Goal: Task Accomplishment & Management: Complete application form

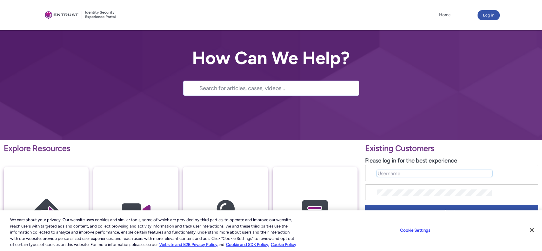
type input "[PERSON_NAME][EMAIL_ADDRESS][PERSON_NAME][DOMAIN_NAME]"
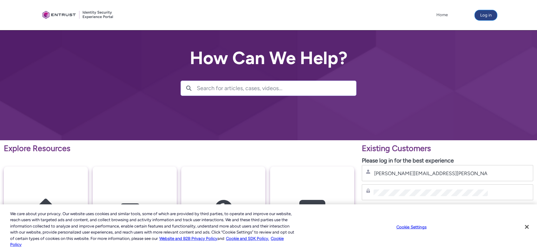
click at [486, 17] on button "Log in" at bounding box center [486, 15] width 22 height 10
type input "[PERSON_NAME][EMAIL_ADDRESS][PERSON_NAME][DOMAIN_NAME]"
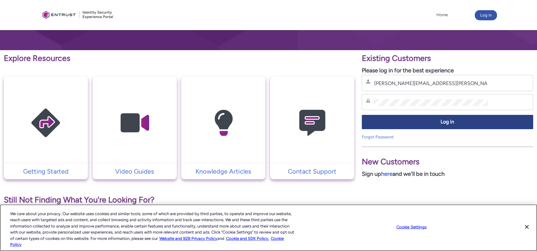
scroll to position [95, 0]
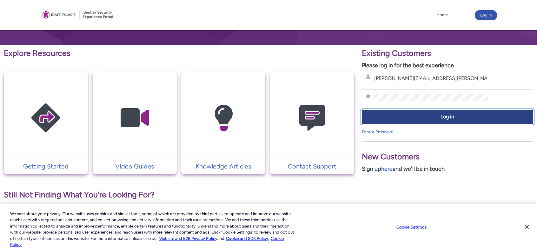
click at [405, 115] on span "Log in" at bounding box center [447, 116] width 163 height 7
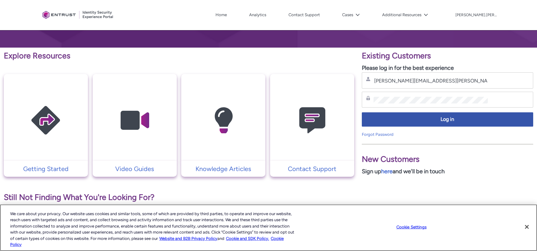
scroll to position [74, 0]
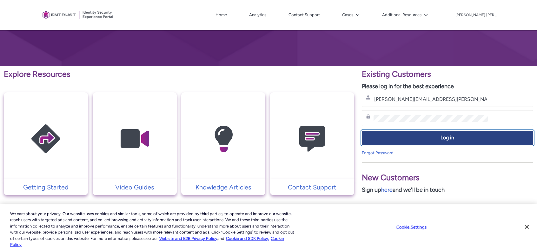
click at [405, 136] on span "Log in" at bounding box center [447, 137] width 163 height 7
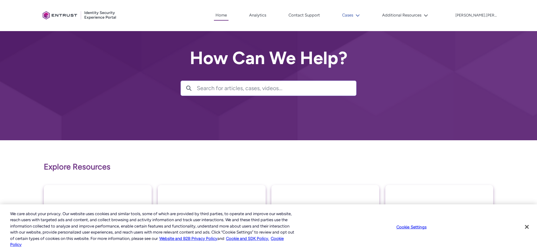
click at [362, 14] on button "Cases" at bounding box center [351, 15] width 21 height 10
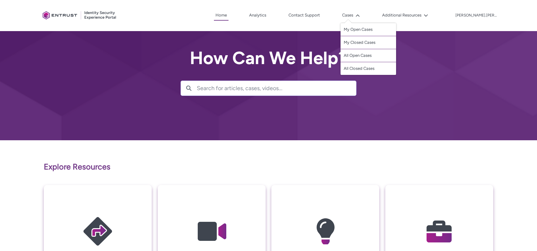
click at [380, 28] on link "My Open Cases" at bounding box center [369, 29] width 56 height 13
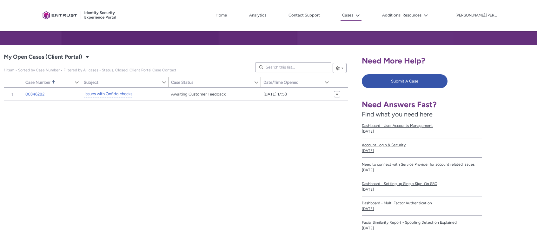
scroll to position [63, 0]
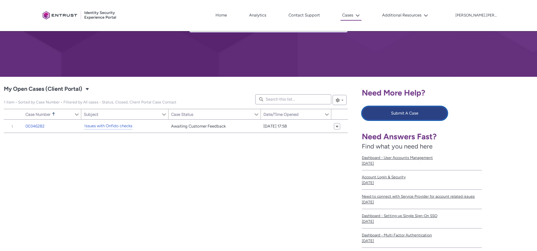
click at [408, 113] on button "Submit A Case" at bounding box center [405, 113] width 86 height 14
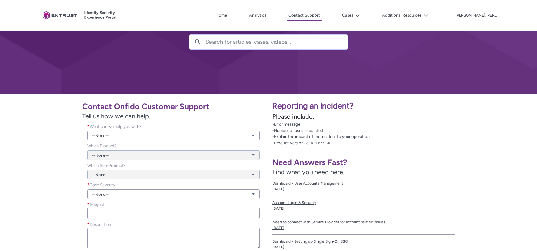
scroll to position [63, 0]
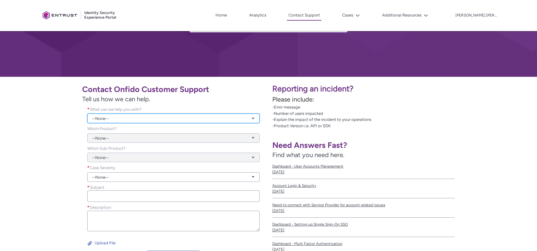
click at [130, 119] on link "--None--" at bounding box center [173, 119] width 172 height 10
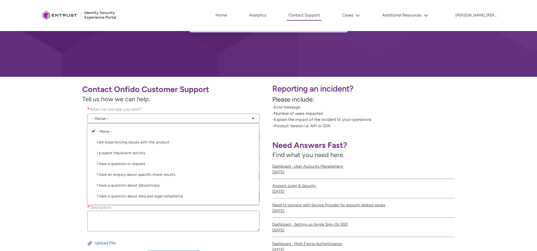
click at [56, 142] on div "Contact Onfido Customer Support Tell us how we can help. What can we help you w…" at bounding box center [134, 174] width 261 height 187
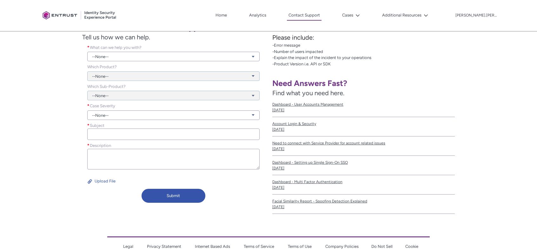
scroll to position [127, 0]
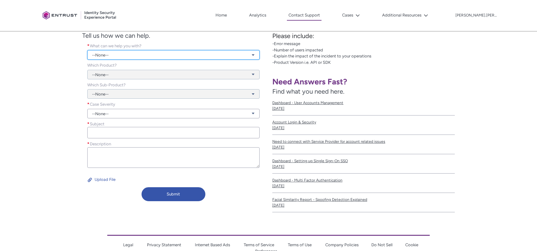
click at [111, 54] on link "--None--" at bounding box center [173, 55] width 172 height 10
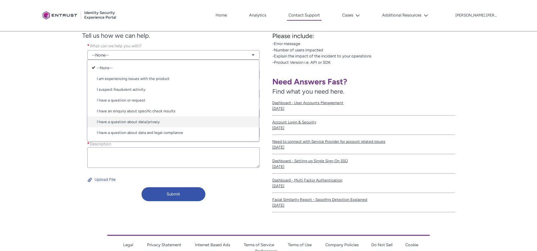
click at [120, 121] on link "I have a question about data/privacy" at bounding box center [173, 121] width 172 height 11
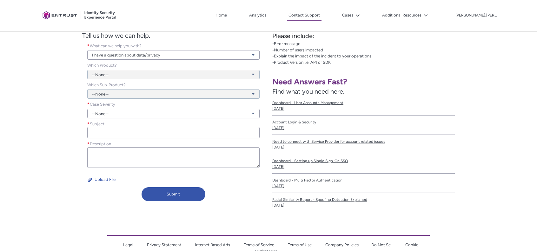
click at [112, 76] on div "--None--" at bounding box center [173, 70] width 172 height 17
click at [106, 110] on link "--None--" at bounding box center [173, 114] width 172 height 10
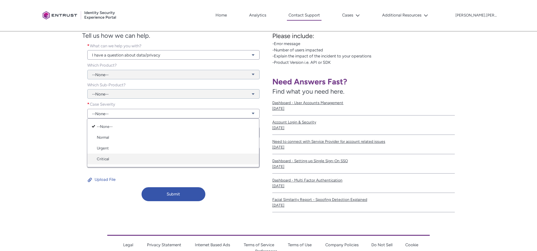
click at [107, 160] on link "Critical" at bounding box center [173, 159] width 172 height 11
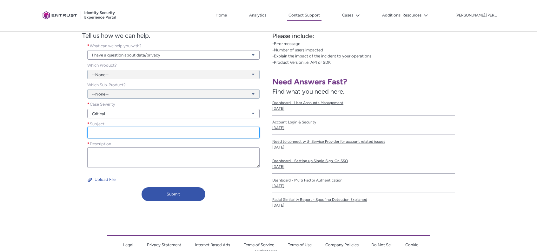
click at [108, 133] on input "Subject *" at bounding box center [173, 132] width 172 height 11
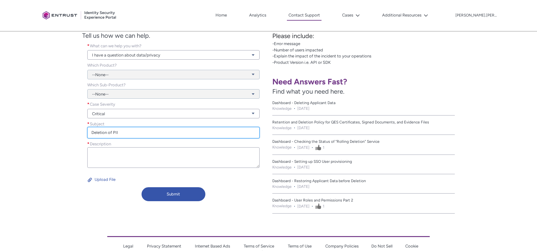
type input "Deletion of PII"
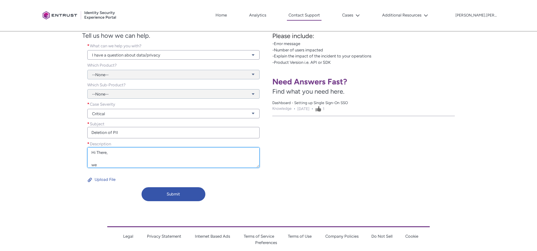
scroll to position [0, 0]
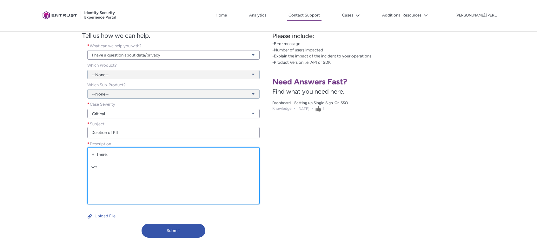
drag, startPoint x: 256, startPoint y: 166, endPoint x: 269, endPoint y: 204, distance: 40.6
click at [269, 204] on div "Contact Onfido Customer Support Tell us how we can help. What can we help you w…" at bounding box center [268, 128] width 537 height 231
drag, startPoint x: 101, startPoint y: 168, endPoint x: 86, endPoint y: 164, distance: 15.3
click at [86, 164] on div "Description * Hi There, we" at bounding box center [173, 174] width 175 height 66
drag, startPoint x: 109, startPoint y: 166, endPoint x: 83, endPoint y: 151, distance: 30.0
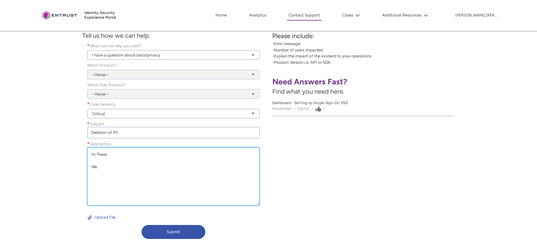
click at [83, 151] on div "Description * Hi There, We" at bounding box center [173, 175] width 183 height 69
click at [126, 170] on textarea "Hi There, We" at bounding box center [173, 176] width 172 height 58
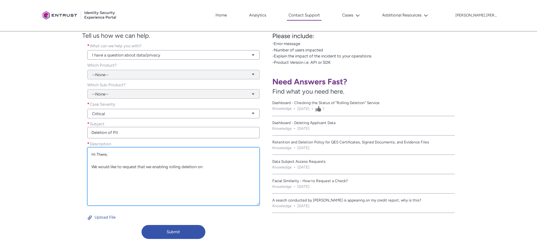
click at [205, 167] on textarea "Hi There, We would like to request that we enabling rolling deletion on" at bounding box center [173, 176] width 172 height 58
click at [215, 158] on textarea "Hi There, We would like to request that we enabling rolling deletion on" at bounding box center [173, 176] width 172 height 58
click at [216, 164] on textarea "Hi There, We would like to request that we enabling rolling deletion on" at bounding box center [173, 176] width 172 height 58
click at [210, 167] on textarea "Hi There, We would like to request that we enabling rolling deletion on" at bounding box center [173, 176] width 172 height 58
drag, startPoint x: 212, startPoint y: 169, endPoint x: 83, endPoint y: 149, distance: 129.7
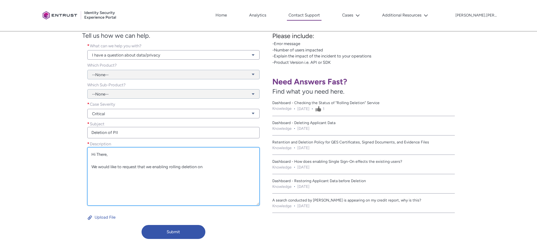
click at [83, 149] on div "Description * Hi There, We would like to request that we enabling rolling delet…" at bounding box center [173, 175] width 183 height 69
click at [230, 181] on textarea "Hi There, We would like to request that we enabling rolling deletion on" at bounding box center [173, 176] width 172 height 58
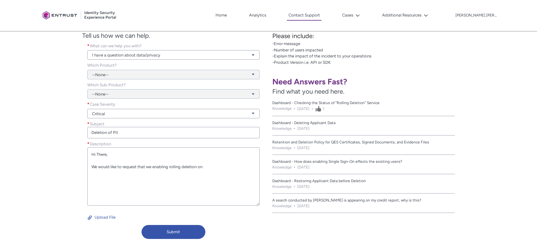
click at [258, 91] on div "--None--" at bounding box center [173, 90] width 172 height 17
click at [254, 93] on div "--None--" at bounding box center [173, 90] width 172 height 17
click at [252, 74] on div "--None--" at bounding box center [173, 70] width 172 height 17
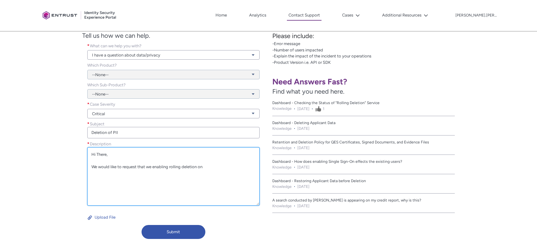
drag, startPoint x: 90, startPoint y: 153, endPoint x: 207, endPoint y: 166, distance: 117.2
click at [207, 166] on textarea "Hi There, We would like to request that we enabling rolling deletion on" at bounding box center [173, 176] width 172 height 58
drag, startPoint x: 89, startPoint y: 154, endPoint x: 206, endPoint y: 172, distance: 118.8
click at [206, 172] on textarea "Hi There, We would like to request that we enabling rolling deletion on" at bounding box center [173, 176] width 172 height 58
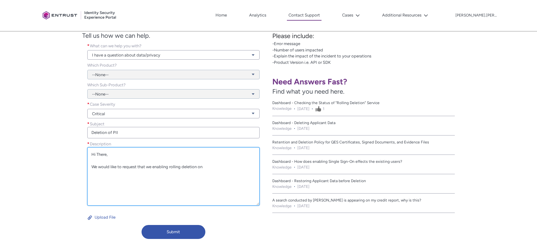
click at [207, 172] on textarea "Hi There, We would like to request that we enabling rolling deletion on" at bounding box center [173, 176] width 172 height 58
click at [217, 164] on textarea "Hi There, We would like to request that we enabling rolling deletion on" at bounding box center [173, 176] width 172 height 58
drag, startPoint x: 90, startPoint y: 154, endPoint x: 204, endPoint y: 165, distance: 114.5
click at [204, 165] on textarea "Hi There, We would like to request that we enabling rolling deletion on" at bounding box center [173, 176] width 172 height 58
click at [205, 165] on textarea "Hi There, We would like to request that we enabling rolling deletion on" at bounding box center [173, 176] width 172 height 58
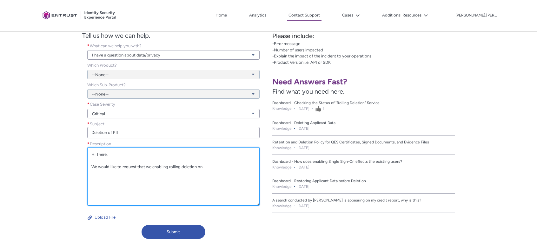
drag, startPoint x: 95, startPoint y: 150, endPoint x: 150, endPoint y: 166, distance: 57.8
click at [150, 166] on textarea "Hi There, We would like to request that we enabling rolling deletion on" at bounding box center [173, 176] width 172 height 58
click at [158, 167] on textarea "Hi There, We would like to request that we enabling rolling deletion on" at bounding box center [173, 176] width 172 height 58
drag, startPoint x: 89, startPoint y: 167, endPoint x: 207, endPoint y: 167, distance: 117.8
click at [206, 168] on textarea "Hi There, We would like to request that we enabling rolling deletion on" at bounding box center [173, 176] width 172 height 58
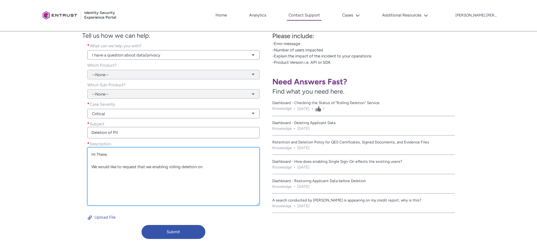
click at [208, 167] on textarea "Hi There, We would like to request that we enabling rolling deletion on" at bounding box center [173, 176] width 172 height 58
drag, startPoint x: 90, startPoint y: 155, endPoint x: 210, endPoint y: 167, distance: 120.0
click at [210, 167] on textarea "Hi There, We would like to request that we enabling rolling deletion on" at bounding box center [173, 176] width 172 height 58
drag, startPoint x: 92, startPoint y: 153, endPoint x: 221, endPoint y: 169, distance: 129.8
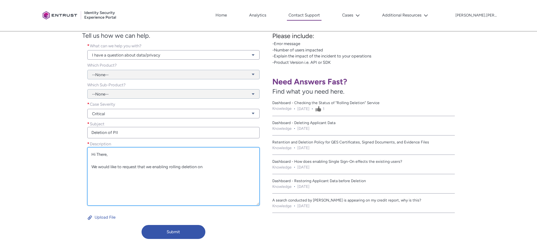
click at [221, 169] on textarea "Hi There, We would like to request that we enabling rolling deletion on" at bounding box center [173, 176] width 172 height 58
click at [220, 167] on textarea "Hi There, We would like to request that we enabling rolling deletion on" at bounding box center [173, 176] width 172 height 58
click at [159, 160] on textarea "Hi There, We would like to request that we enabling rolling deletion on" at bounding box center [173, 176] width 172 height 58
click at [204, 165] on textarea "Hi There, We would like to request that we enabling rolling deletion on" at bounding box center [173, 176] width 172 height 58
drag, startPoint x: 91, startPoint y: 151, endPoint x: 217, endPoint y: 169, distance: 126.9
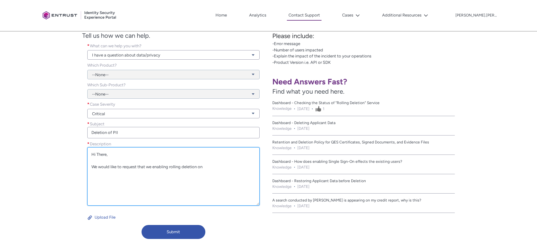
click at [217, 169] on textarea "Hi There, We would like to request that we enabling rolling deletion on" at bounding box center [173, 176] width 172 height 58
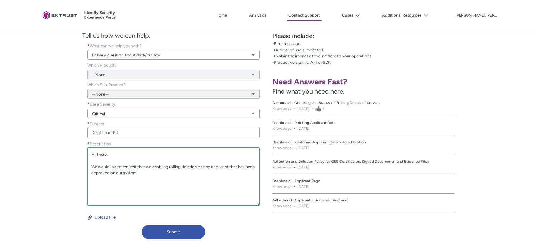
drag, startPoint x: 97, startPoint y: 152, endPoint x: 178, endPoint y: 174, distance: 84.4
click at [178, 174] on textarea "Hi There, We would like to request that we enabling rolling deletion on any app…" at bounding box center [173, 176] width 172 height 58
click at [179, 174] on textarea "Hi There, We would like to request that we enabling rolling deletion on any app…" at bounding box center [173, 176] width 172 height 58
drag, startPoint x: 172, startPoint y: 165, endPoint x: 237, endPoint y: 173, distance: 65.5
click at [237, 173] on textarea "Hi There, We would like to request that we enabling rolling deletion on any app…" at bounding box center [173, 176] width 172 height 58
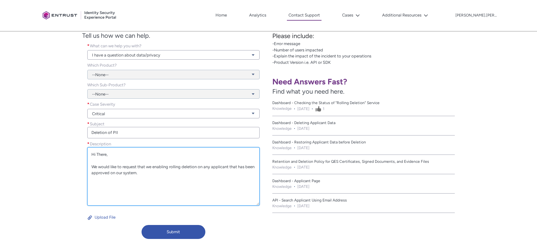
click at [237, 173] on textarea "Hi There, We would like to request that we enabling rolling deletion on any app…" at bounding box center [173, 176] width 172 height 58
drag, startPoint x: 152, startPoint y: 165, endPoint x: 244, endPoint y: 175, distance: 91.9
click at [244, 175] on textarea "Hi There, We would like to request that we enabling rolling deletion on any app…" at bounding box center [173, 176] width 172 height 58
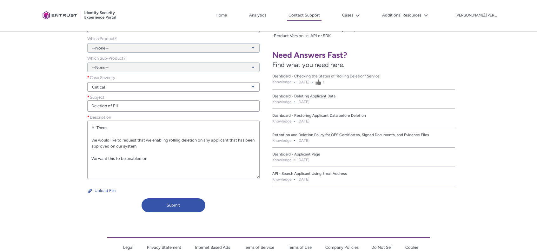
scroll to position [152, 0]
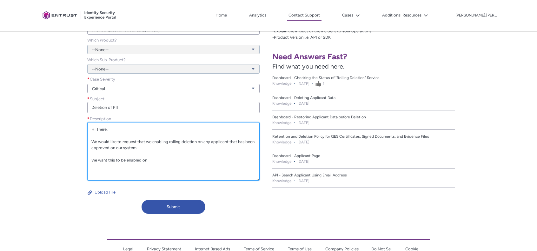
click at [151, 161] on textarea "Hi There, We would like to request that we enabling rolling deletion on any app…" at bounding box center [173, 151] width 172 height 58
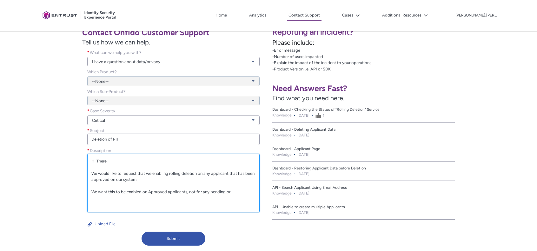
click at [230, 192] on textarea "Hi There, We would like to request that we enabling rolling deletion on any app…" at bounding box center [173, 183] width 172 height 58
click at [189, 191] on textarea "Hi There, We would like to request that we enabling rolling deletion on any app…" at bounding box center [173, 183] width 172 height 58
click at [136, 200] on textarea "Hi There, We would like to request that we enabling rolling deletion on any app…" at bounding box center [173, 183] width 172 height 58
click at [169, 198] on textarea "Hi There, We would like to request that we enabling rolling deletion on any app…" at bounding box center [173, 183] width 172 height 58
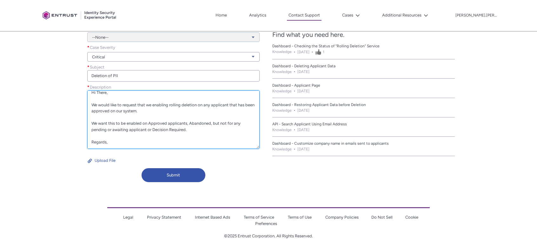
scroll to position [7, 0]
click at [89, 139] on textarea "Hi There, We would like to request that we enabling rolling deletion on any app…" at bounding box center [173, 119] width 172 height 58
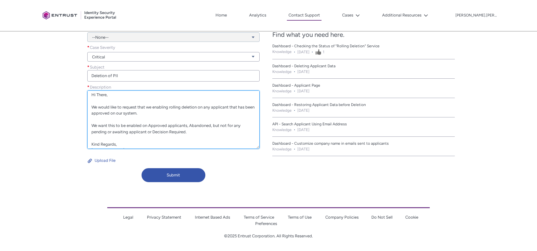
scroll to position [0, 0]
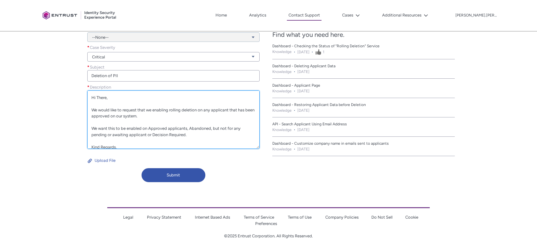
drag, startPoint x: 134, startPoint y: 108, endPoint x: 235, endPoint y: 119, distance: 100.9
click at [235, 119] on textarea "Hi There, We would like to request that we enabling rolling deletion on any app…" at bounding box center [173, 119] width 172 height 58
click at [234, 119] on textarea "Hi There, We would like to request that we enabling rolling deletion on any app…" at bounding box center [173, 119] width 172 height 58
drag, startPoint x: 116, startPoint y: 126, endPoint x: 202, endPoint y: 131, distance: 86.5
click at [199, 130] on textarea "Hi There, We would like to request that we enabling rolling deletion on any app…" at bounding box center [173, 119] width 172 height 58
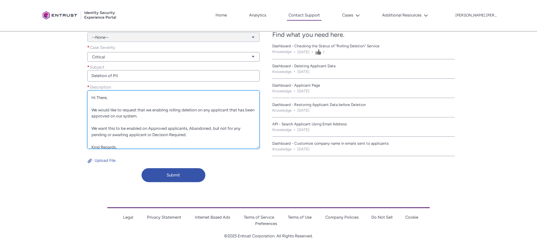
click at [203, 131] on textarea "Hi There, We would like to request that we enabling rolling deletion on any app…" at bounding box center [173, 119] width 172 height 58
drag, startPoint x: 102, startPoint y: 100, endPoint x: 193, endPoint y: 127, distance: 95.2
click at [192, 126] on textarea "Hi There, We would like to request that we enabling rolling deletion on any app…" at bounding box center [173, 119] width 172 height 58
click at [193, 127] on textarea "Hi There, We would like to request that we enabling rolling deletion on any app…" at bounding box center [173, 119] width 172 height 58
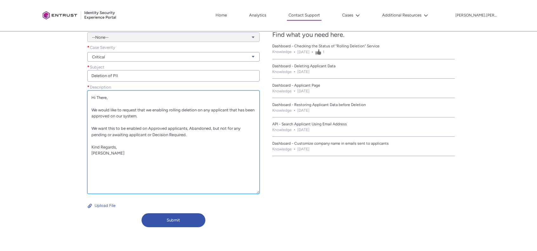
drag, startPoint x: 259, startPoint y: 147, endPoint x: 261, endPoint y: 192, distance: 45.4
click at [261, 192] on div "Description * Hi There, We would like to request that we enabling rolling delet…" at bounding box center [173, 141] width 183 height 114
click at [192, 149] on textarea "Hi There, We would like to request that we enabling rolling deletion on any app…" at bounding box center [173, 141] width 172 height 103
click at [189, 153] on textarea "Hi There, We would like to request that we enabling rolling deletion on any app…" at bounding box center [173, 141] width 172 height 103
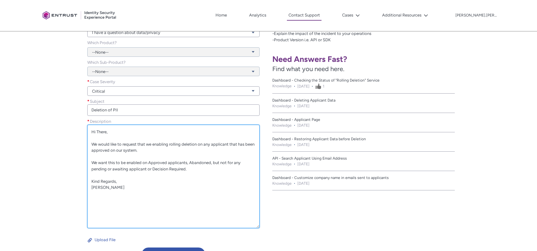
scroll to position [152, 0]
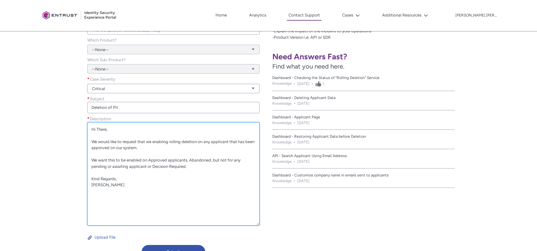
drag, startPoint x: 126, startPoint y: 137, endPoint x: 206, endPoint y: 174, distance: 88.6
click at [206, 173] on textarea "Hi There, We would like to request that we enabling rolling deletion on any app…" at bounding box center [173, 173] width 172 height 103
click at [206, 174] on textarea "Hi There, We would like to request that we enabling rolling deletion on any app…" at bounding box center [173, 173] width 172 height 103
drag, startPoint x: 96, startPoint y: 159, endPoint x: 197, endPoint y: 168, distance: 101.3
click at [194, 166] on textarea "Hi There, We would like to request that we enabling rolling deletion on any app…" at bounding box center [173, 173] width 172 height 103
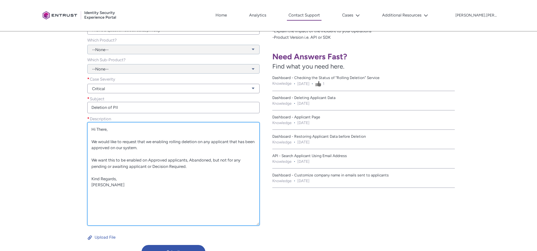
click at [197, 168] on textarea "Hi There, We would like to request that we enabling rolling deletion on any app…" at bounding box center [173, 173] width 172 height 103
click at [186, 158] on textarea "Hi There, We would like to request that we enabling rolling deletion on any app…" at bounding box center [173, 173] width 172 height 103
drag, startPoint x: 92, startPoint y: 160, endPoint x: 164, endPoint y: 179, distance: 74.7
click at [164, 179] on textarea "Hi There, We would like to request that we enabling rolling deletion on any app…" at bounding box center [173, 173] width 172 height 103
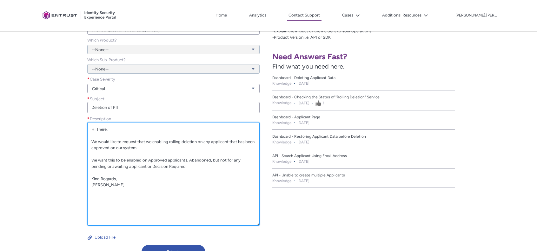
drag, startPoint x: 118, startPoint y: 193, endPoint x: 91, endPoint y: 110, distance: 87.5
click at [91, 110] on div "What can we help you with? * I have a question about data/privacy View all depe…" at bounding box center [173, 124] width 183 height 212
click at [191, 148] on textarea "Hi There, We would like to request that we enabling rolling deletion on any app…" at bounding box center [173, 173] width 172 height 103
click at [198, 147] on textarea "Hi There, We would like to request that we enabling rolling deletion on any app…" at bounding box center [173, 173] width 172 height 103
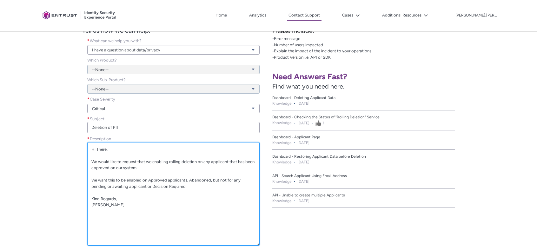
scroll to position [134, 0]
drag, startPoint x: 94, startPoint y: 146, endPoint x: 191, endPoint y: 177, distance: 102.6
click at [191, 177] on textarea "Hi There, We would like to request that we enabling rolling deletion on any app…" at bounding box center [173, 192] width 172 height 103
click at [195, 179] on textarea "Hi There, We would like to request that we enabling rolling deletion on any app…" at bounding box center [173, 192] width 172 height 103
drag, startPoint x: 101, startPoint y: 176, endPoint x: 196, endPoint y: 184, distance: 95.5
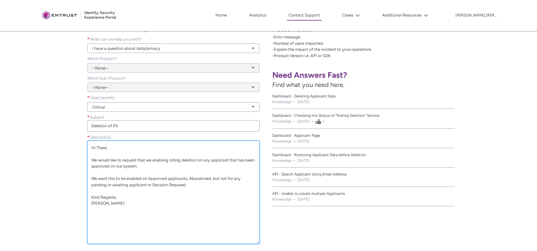
click at [196, 184] on textarea "Hi There, We would like to request that we enabling rolling deletion on any app…" at bounding box center [173, 192] width 172 height 103
click at [210, 179] on textarea "Hi There, We would like to request that we enabling rolling deletion on any app…" at bounding box center [173, 192] width 172 height 103
click at [190, 190] on textarea "Hi There, We would like to request that we enabling rolling deletion on any app…" at bounding box center [173, 192] width 172 height 103
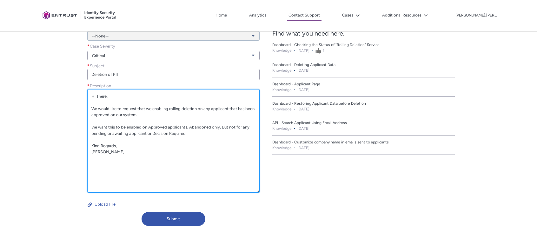
scroll to position [197, 0]
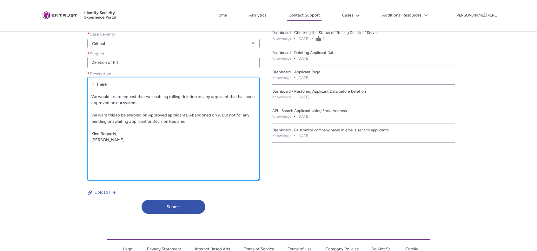
drag, startPoint x: 124, startPoint y: 114, endPoint x: 200, endPoint y: 128, distance: 77.2
click at [198, 128] on textarea "Hi There, We would like to request that we enabling rolling deletion on any app…" at bounding box center [173, 128] width 172 height 103
click at [200, 129] on textarea "Hi There, We would like to request that we enabling rolling deletion on any app…" at bounding box center [173, 128] width 172 height 103
click at [194, 118] on textarea "Hi There, We would like to request that we enabling rolling deletion on any app…" at bounding box center [173, 128] width 172 height 103
click at [196, 123] on textarea "Hi There, We would like to request that we enabling rolling deletion on any app…" at bounding box center [173, 128] width 172 height 103
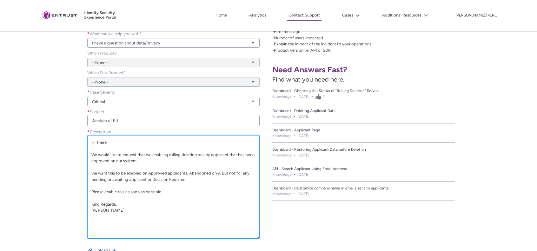
scroll to position [134, 0]
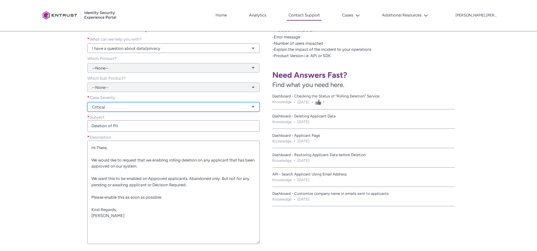
type textarea "Hi There, We would like to request that we enabling rolling deletion on any app…"
click at [162, 105] on link "Critical" at bounding box center [173, 107] width 172 height 10
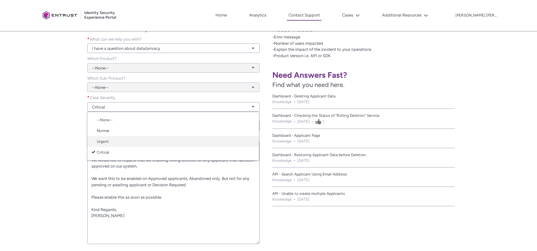
click at [129, 142] on link "Urgent" at bounding box center [173, 141] width 172 height 11
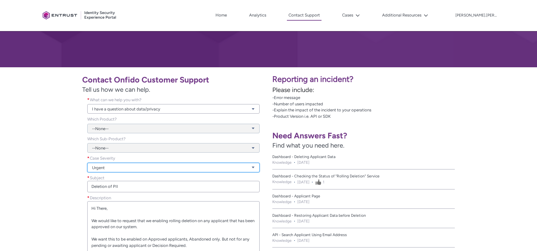
scroll to position [70, 0]
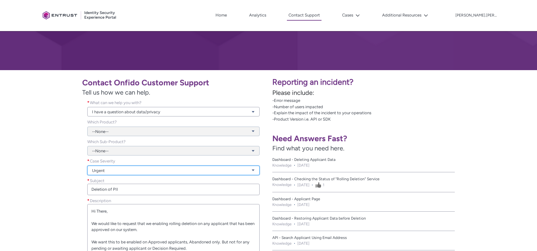
click at [119, 171] on link "Urgent" at bounding box center [173, 171] width 172 height 10
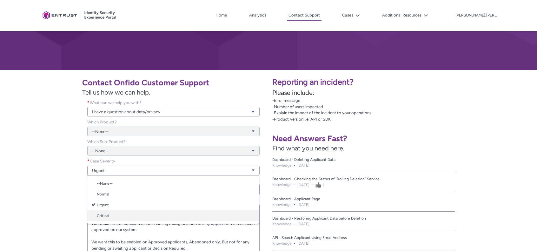
click at [117, 218] on link "Critical" at bounding box center [173, 215] width 172 height 11
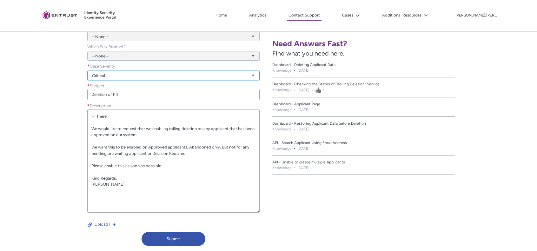
scroll to position [165, 0]
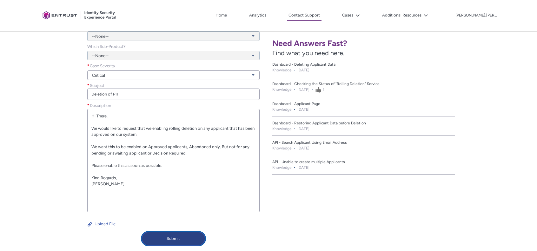
click at [188, 240] on button "Submit" at bounding box center [174, 239] width 64 height 14
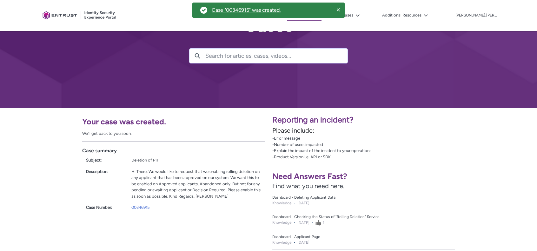
scroll to position [95, 0]
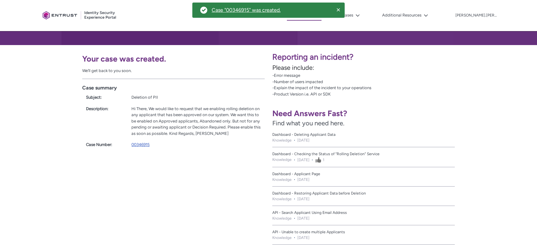
click at [144, 144] on link "00346915" at bounding box center [140, 144] width 18 height 5
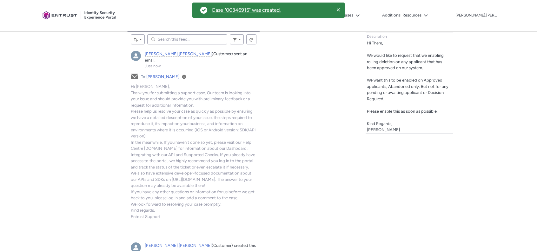
scroll to position [333, 0]
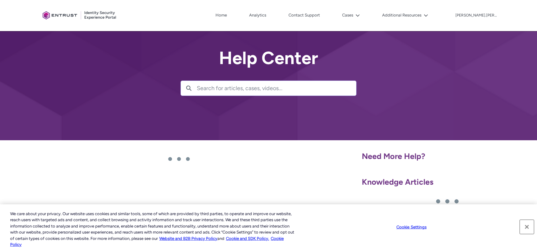
drag, startPoint x: 533, startPoint y: 229, endPoint x: 529, endPoint y: 229, distance: 3.8
click at [533, 229] on button "Close" at bounding box center [527, 227] width 14 height 14
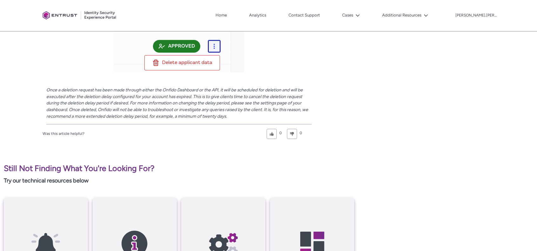
scroll to position [889, 0]
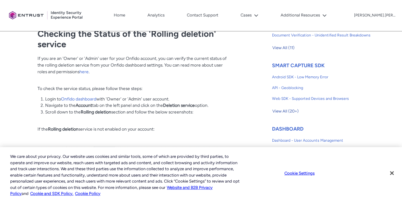
scroll to position [381, 0]
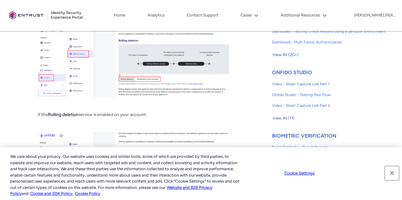
click at [391, 174] on button "Close" at bounding box center [391, 173] width 14 height 14
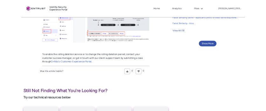
scroll to position [539, 0]
